Goal: Task Accomplishment & Management: Use online tool/utility

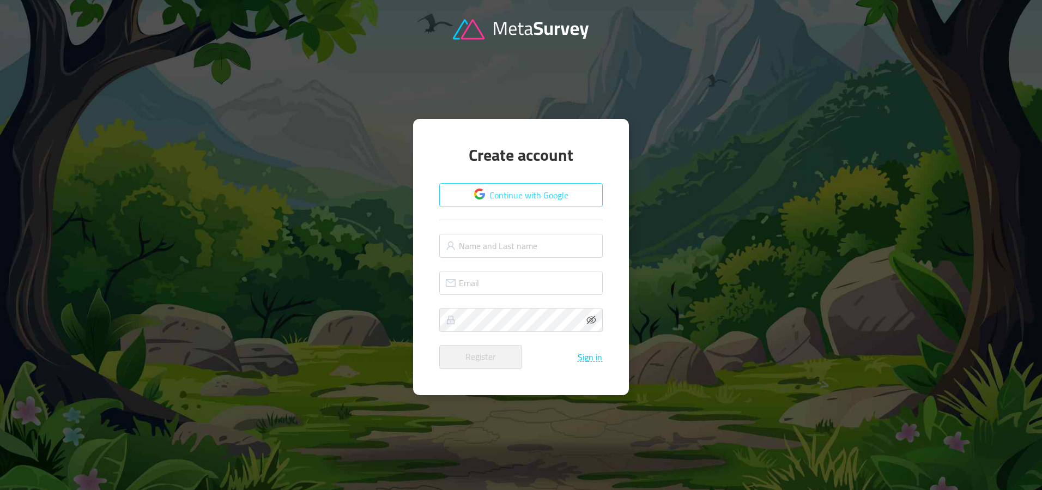
click at [521, 195] on button "Continue with Google" at bounding box center [521, 195] width 164 height 24
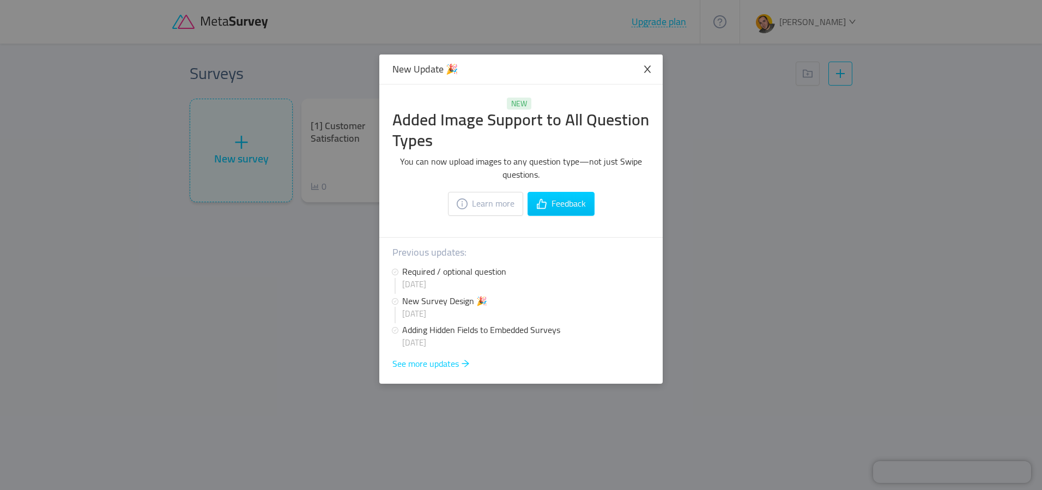
click at [648, 69] on icon "icon: close" at bounding box center [647, 69] width 7 height 7
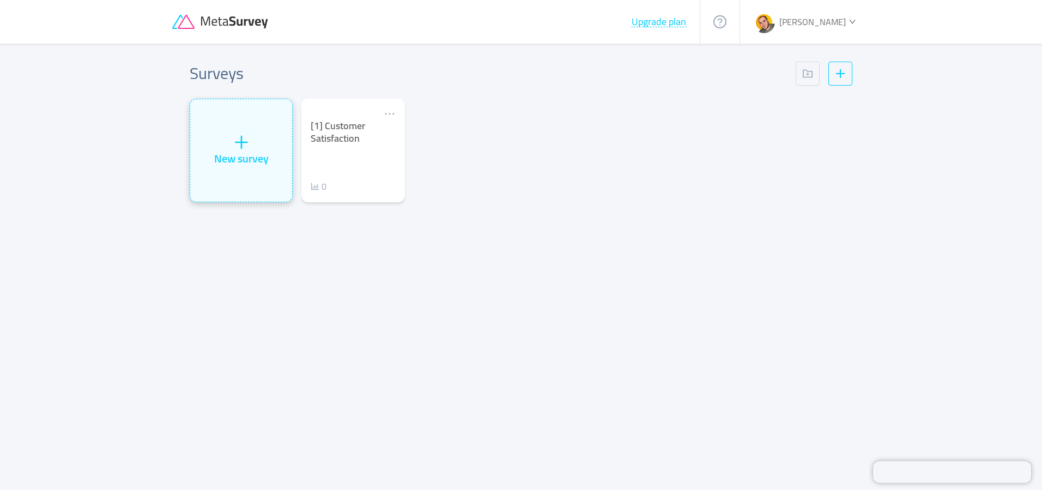
click at [220, 159] on div "New survey" at bounding box center [241, 158] width 55 height 16
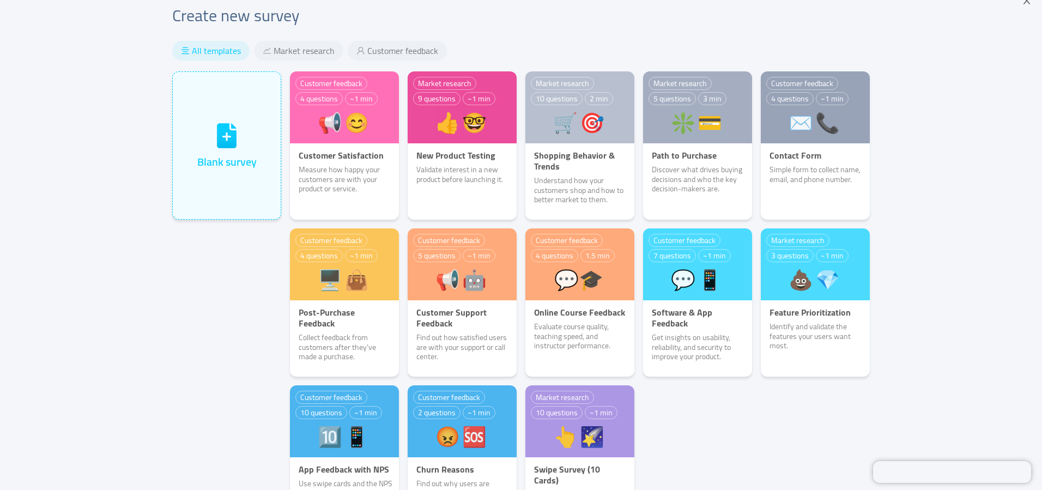
scroll to position [21, 0]
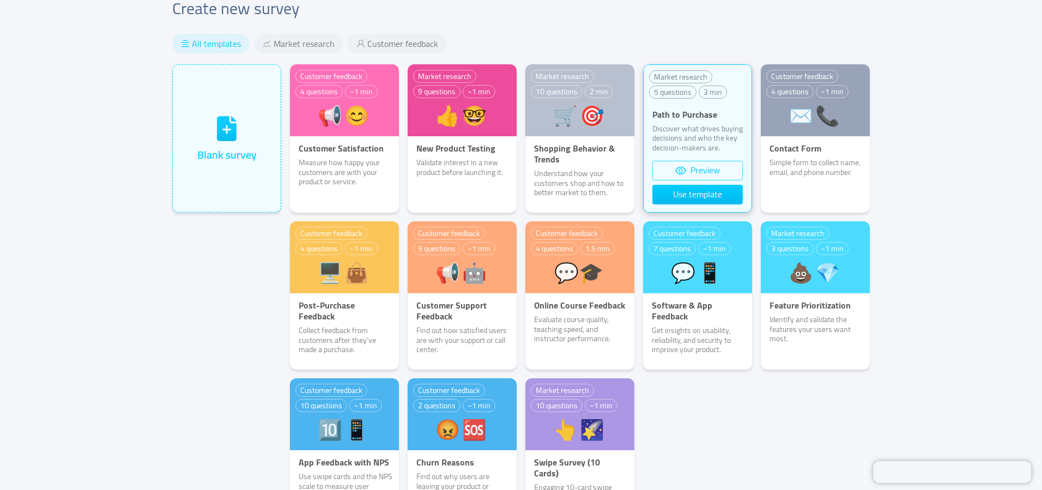
click at [706, 169] on button "Preview" at bounding box center [697, 171] width 90 height 20
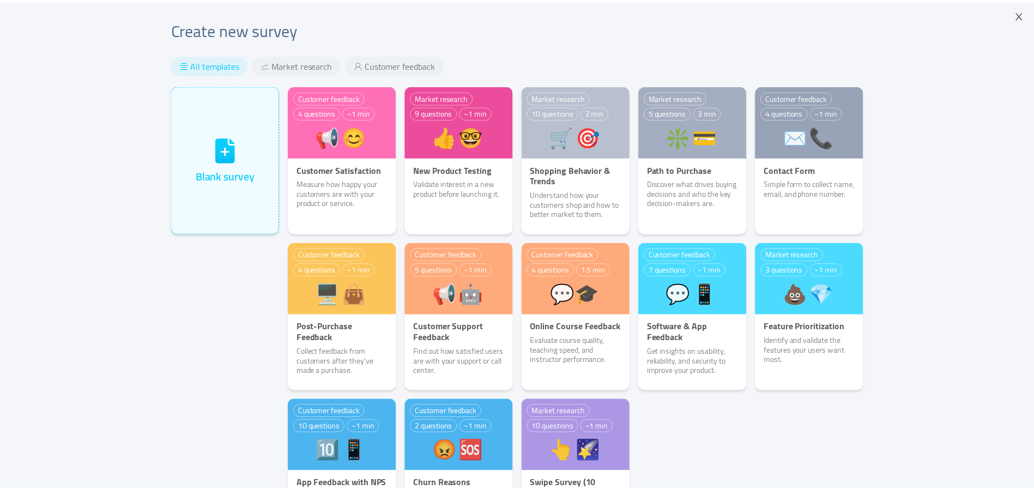
scroll to position [133, 0]
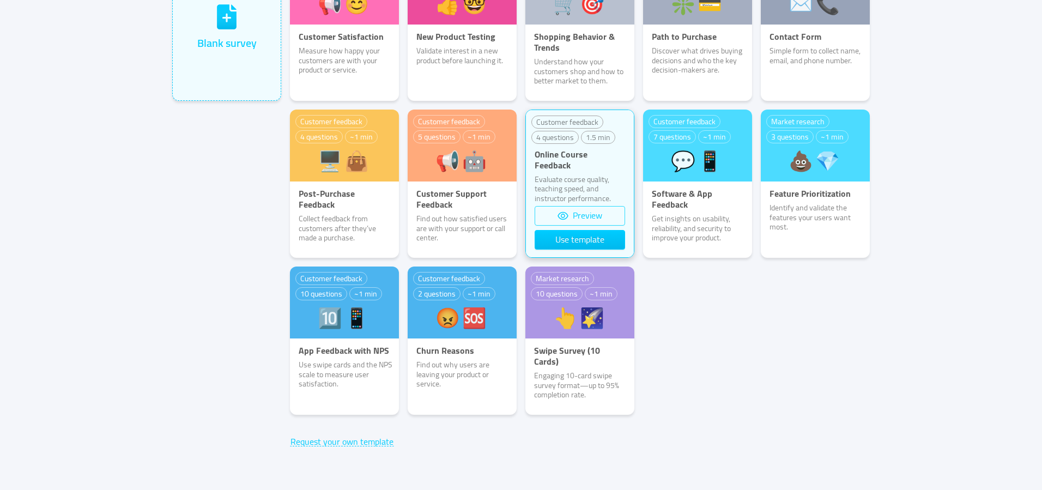
click at [575, 216] on button "Preview" at bounding box center [580, 216] width 90 height 20
click at [590, 239] on button "Use template" at bounding box center [580, 240] width 90 height 20
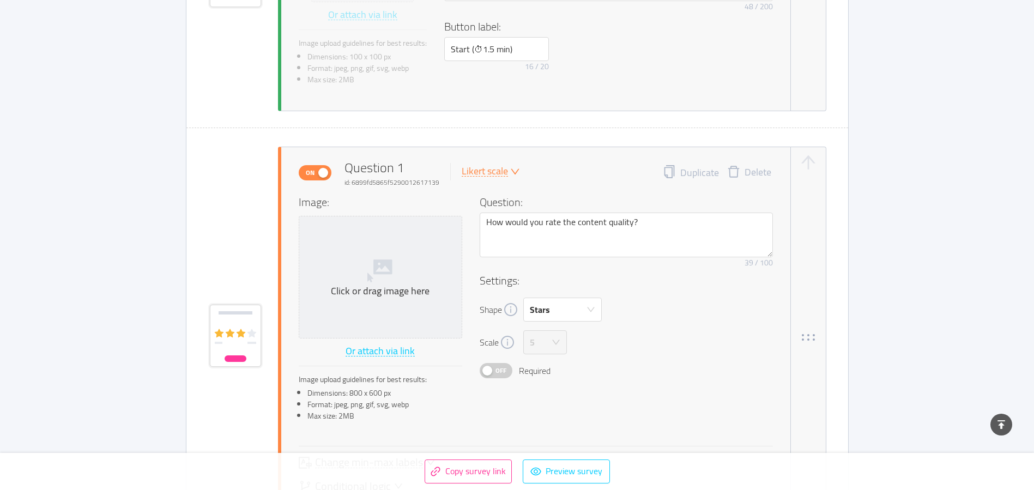
scroll to position [558, 0]
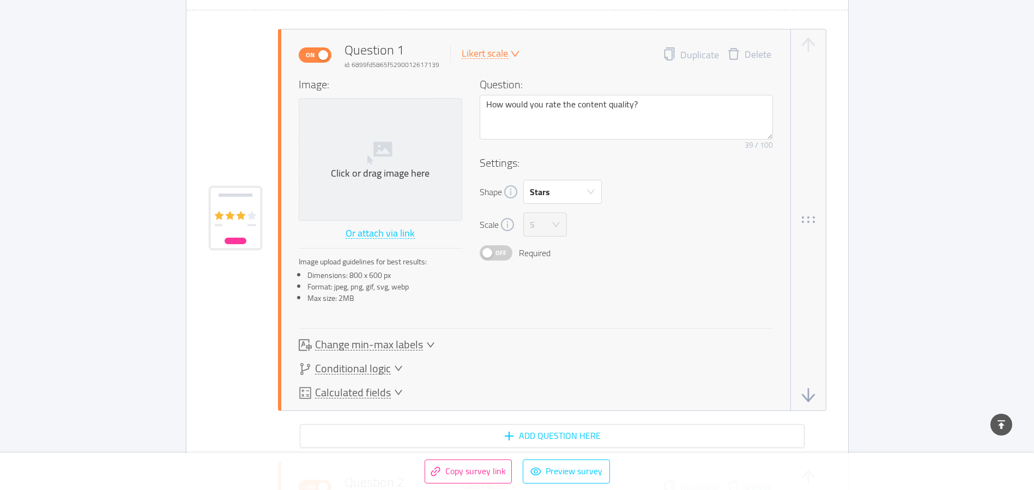
click at [398, 370] on icon "icon: down" at bounding box center [398, 368] width 9 height 9
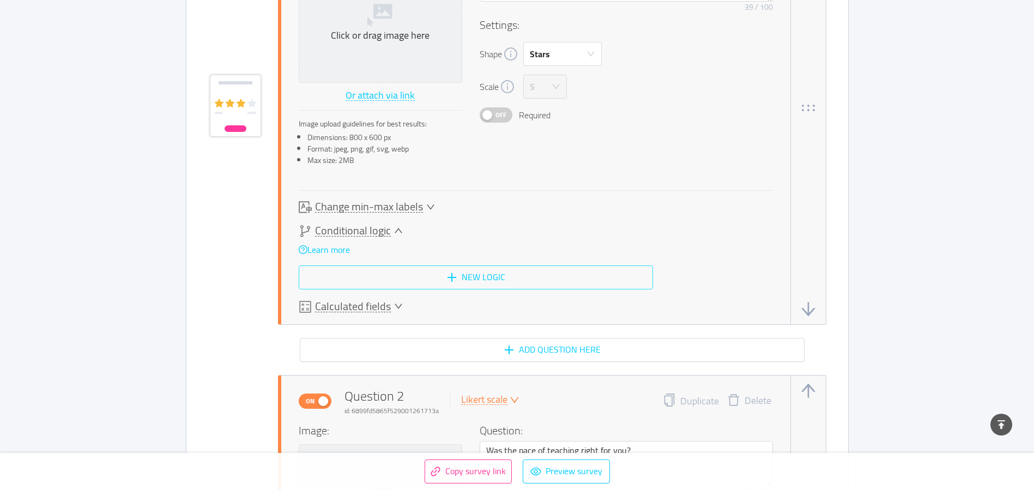
click at [478, 276] on button "New logic" at bounding box center [476, 277] width 354 height 24
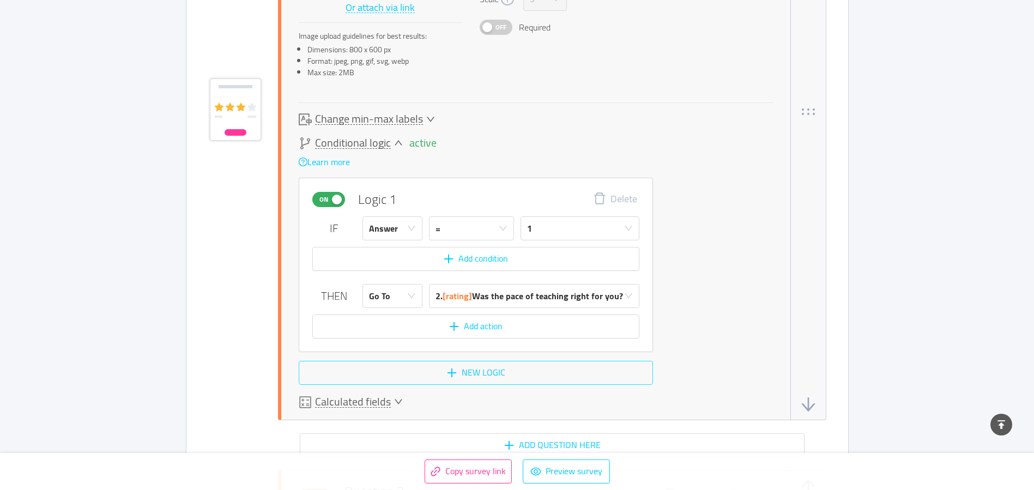
scroll to position [787, 0]
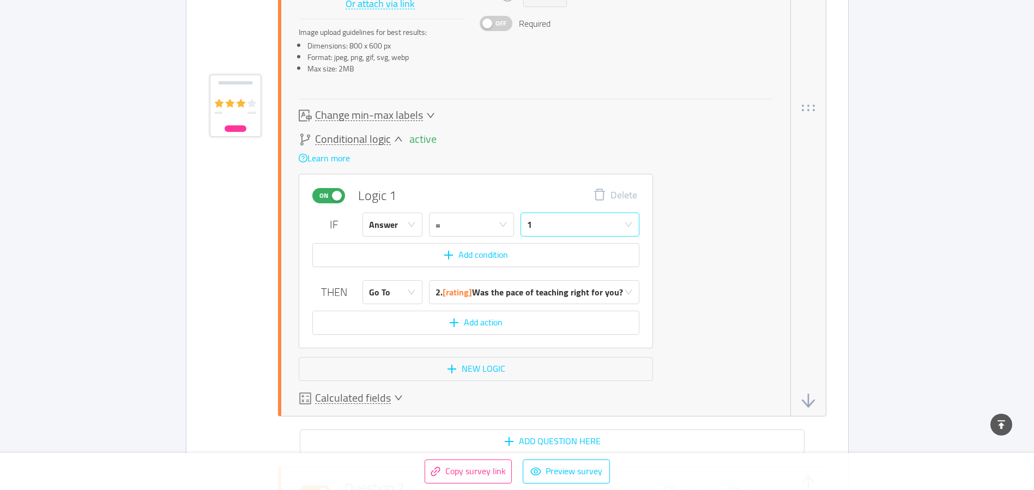
click at [565, 228] on div "1" at bounding box center [576, 224] width 99 height 23
click at [491, 223] on div "=" at bounding box center [468, 224] width 65 height 23
click at [493, 339] on li "≤" at bounding box center [471, 336] width 85 height 17
click at [578, 225] on div "1" at bounding box center [576, 224] width 99 height 23
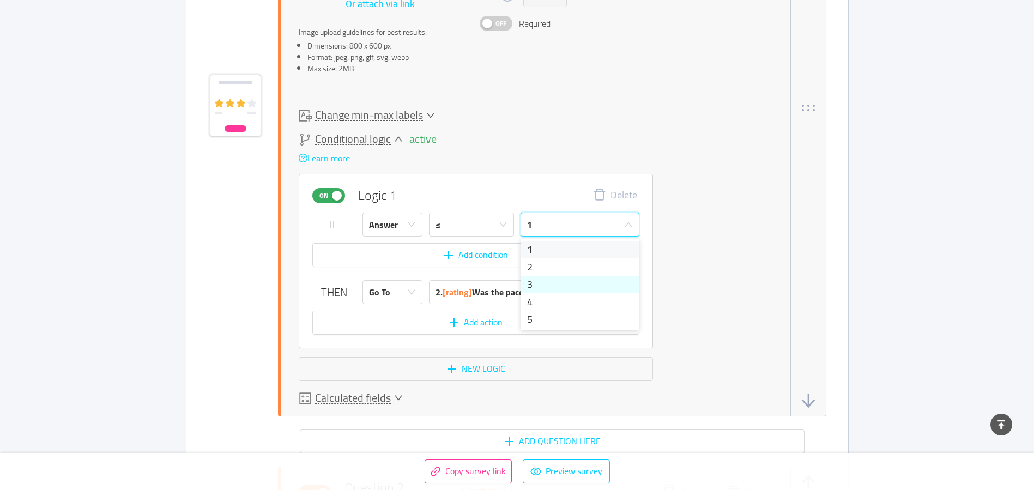
click at [570, 284] on li "3" at bounding box center [580, 284] width 119 height 17
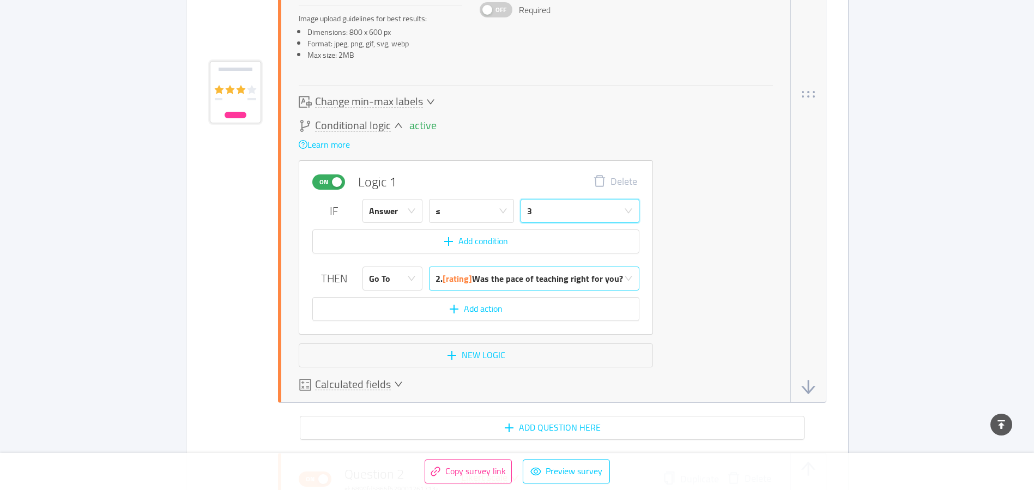
click at [485, 281] on div "2. [rating] Was the pace of teaching right for you?" at bounding box center [530, 278] width 188 height 23
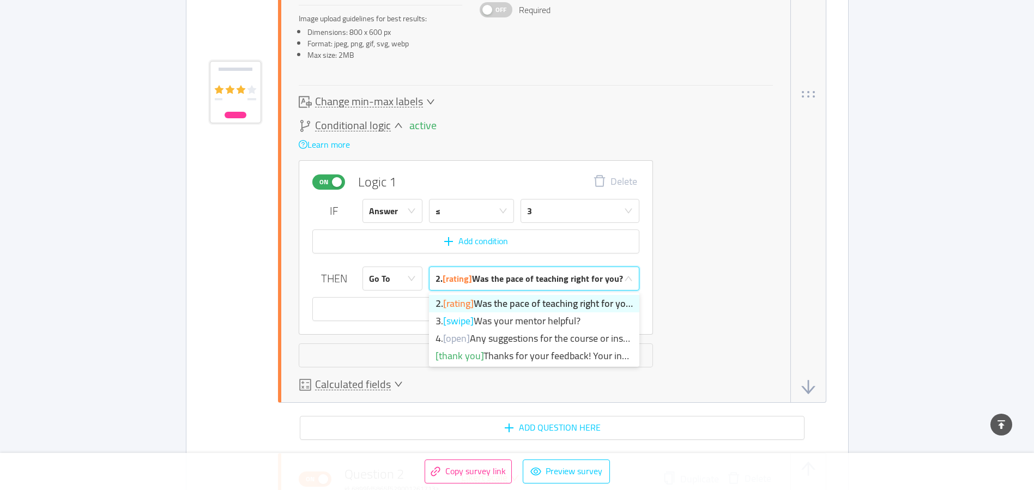
click at [485, 281] on div "2. [rating] Was the pace of teaching right for you?" at bounding box center [530, 278] width 188 height 23
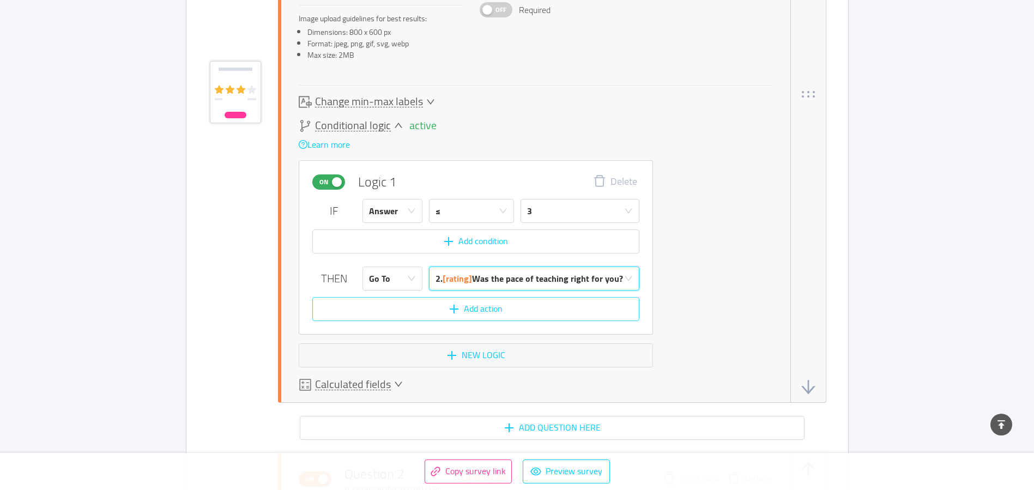
click at [490, 307] on button "Add action" at bounding box center [475, 309] width 327 height 24
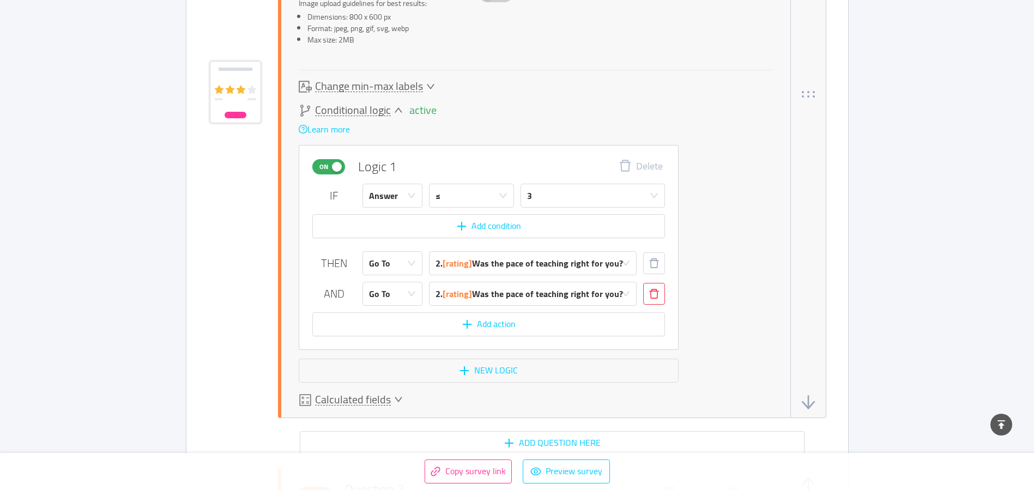
click at [650, 294] on button "button" at bounding box center [654, 294] width 22 height 22
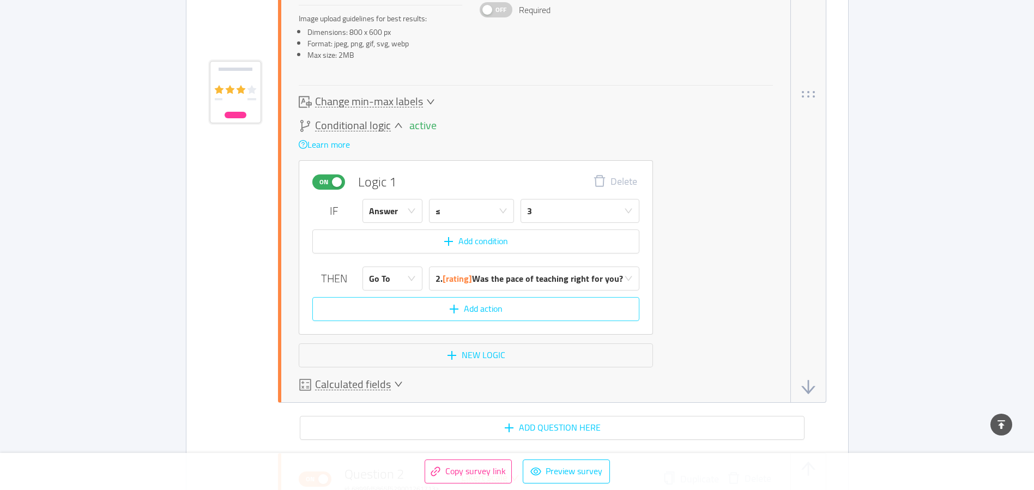
click at [466, 305] on button "Add action" at bounding box center [475, 309] width 327 height 24
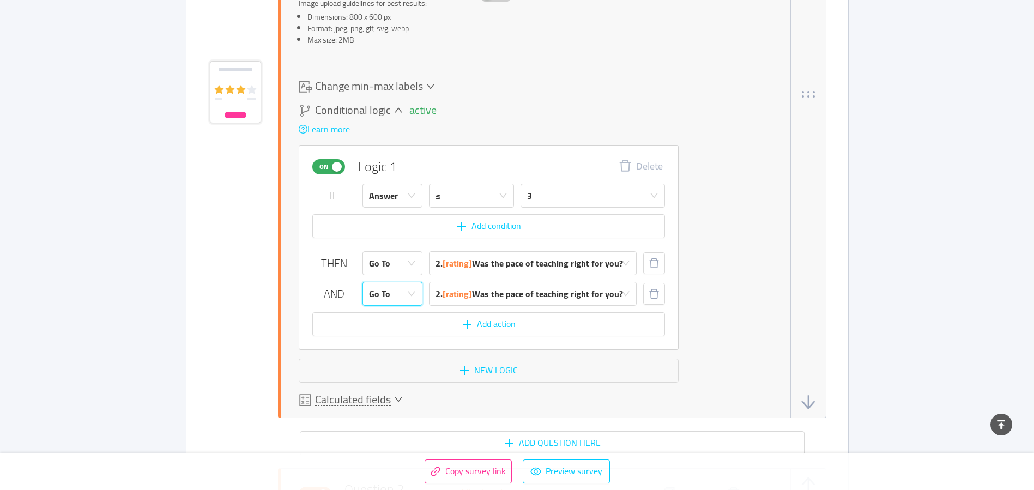
click at [404, 293] on div "Go To" at bounding box center [389, 293] width 40 height 23
click at [648, 294] on button "button" at bounding box center [654, 294] width 22 height 22
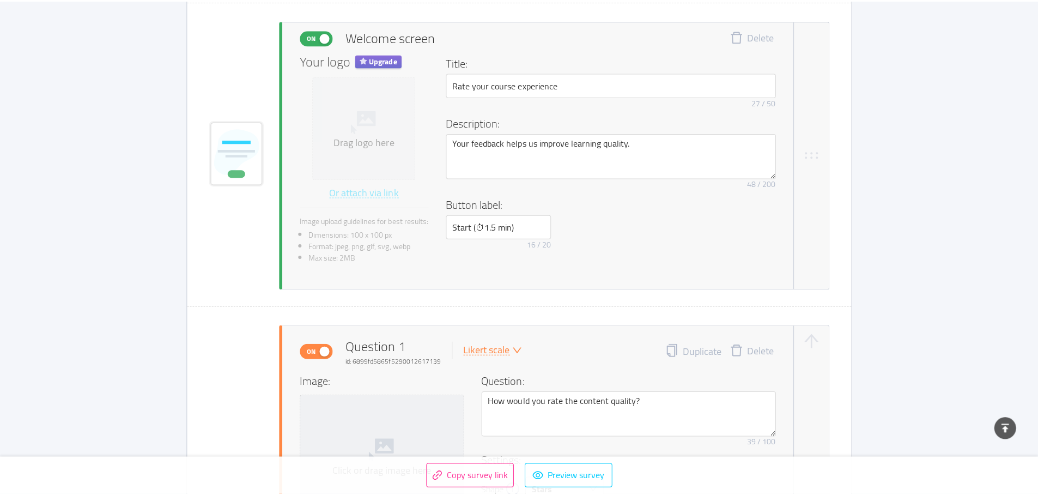
scroll to position [0, 0]
